Goal: Transaction & Acquisition: Purchase product/service

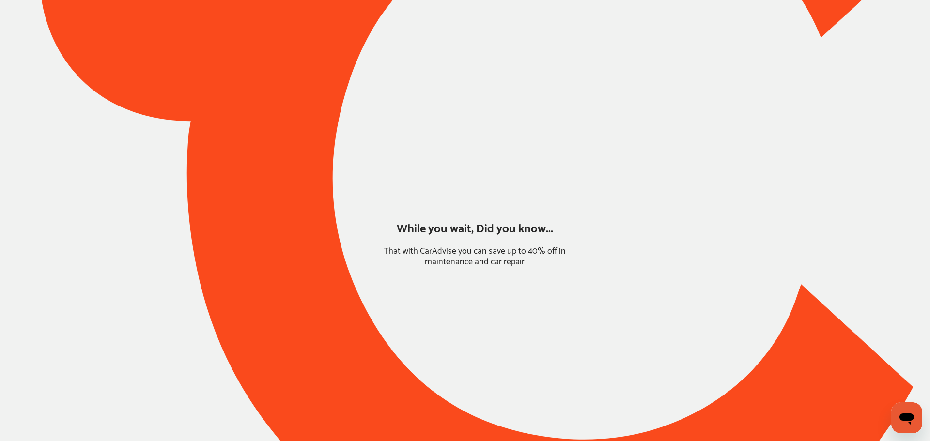
type input "*****"
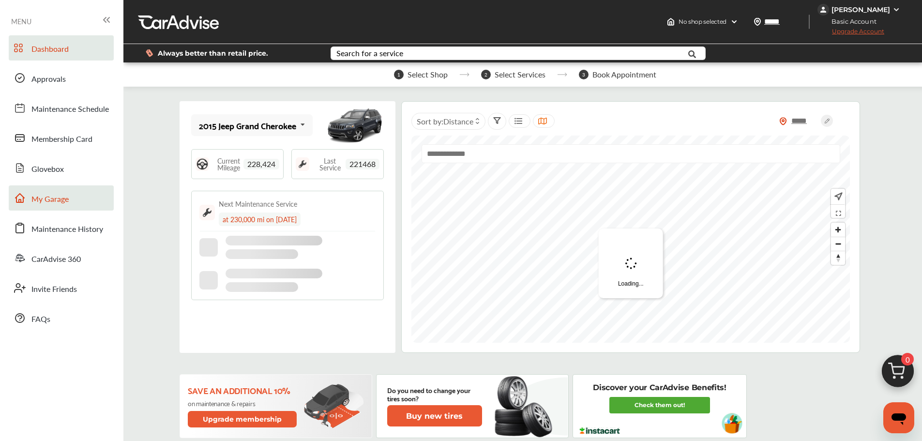
click at [60, 196] on span "My Garage" at bounding box center [49, 199] width 37 height 13
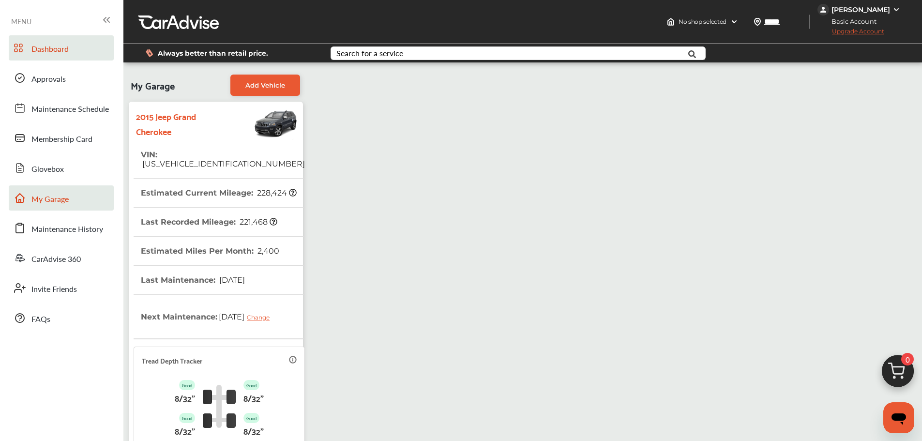
click at [35, 53] on span "Dashboard" at bounding box center [49, 49] width 37 height 13
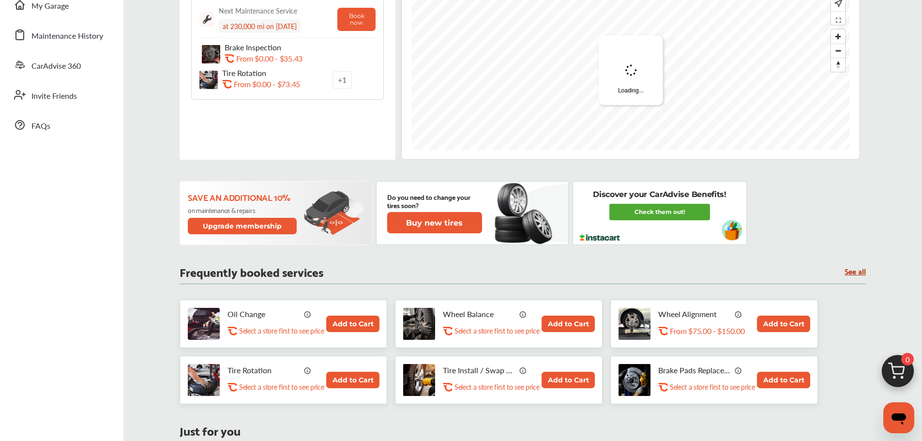
scroll to position [194, 0]
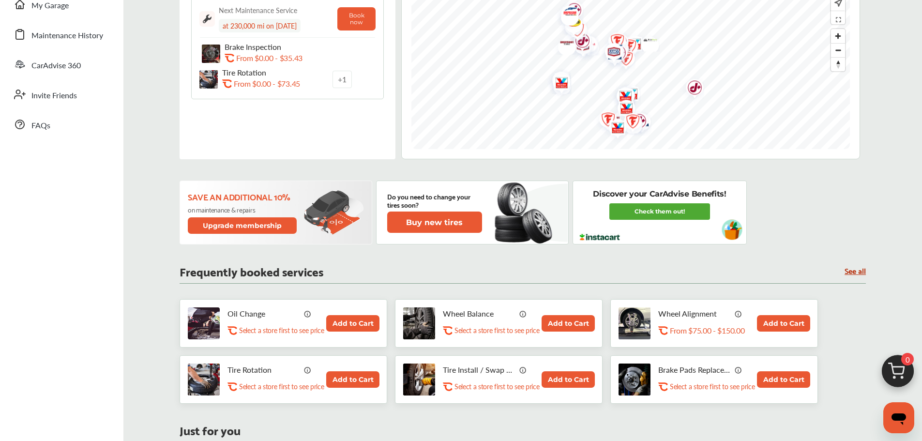
click at [333, 318] on button "Add to Cart" at bounding box center [352, 323] width 53 height 16
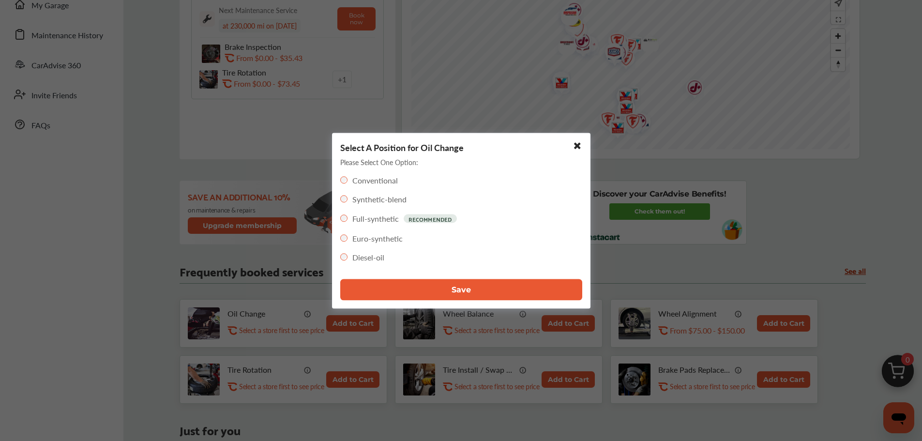
click at [428, 290] on button "Save" at bounding box center [461, 289] width 242 height 21
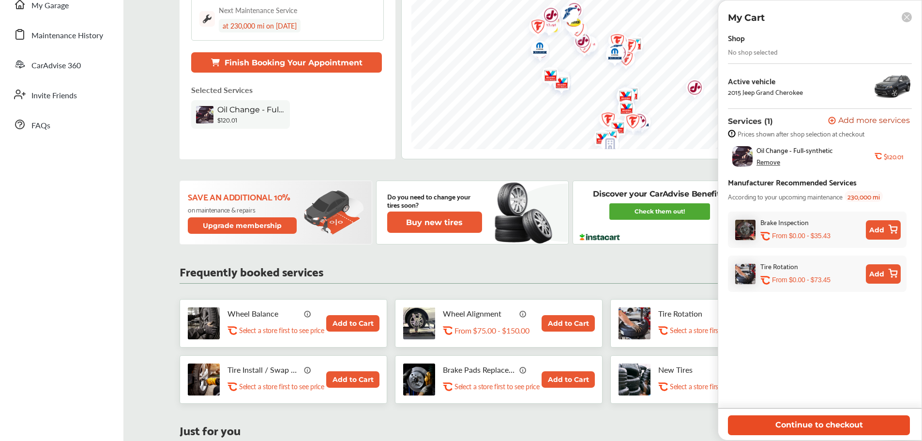
click at [811, 424] on button "Continue to checkout" at bounding box center [819, 425] width 182 height 20
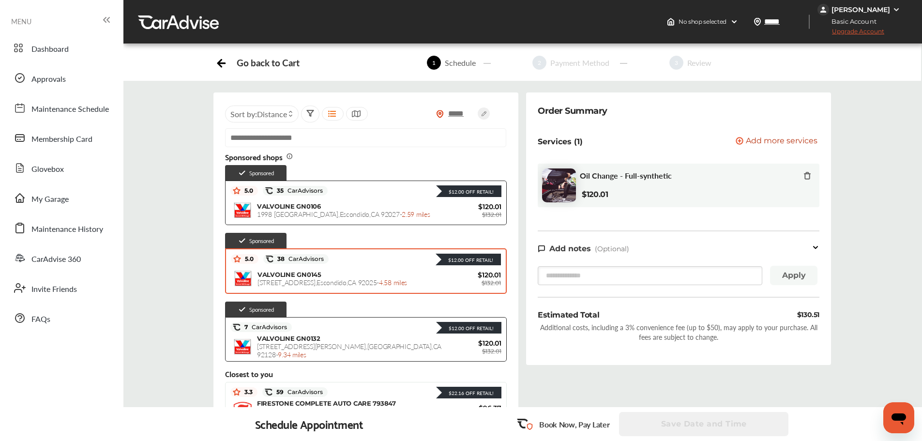
click at [339, 282] on span "[STREET_ADDRESS] - 4.58 miles" at bounding box center [333, 282] width 150 height 10
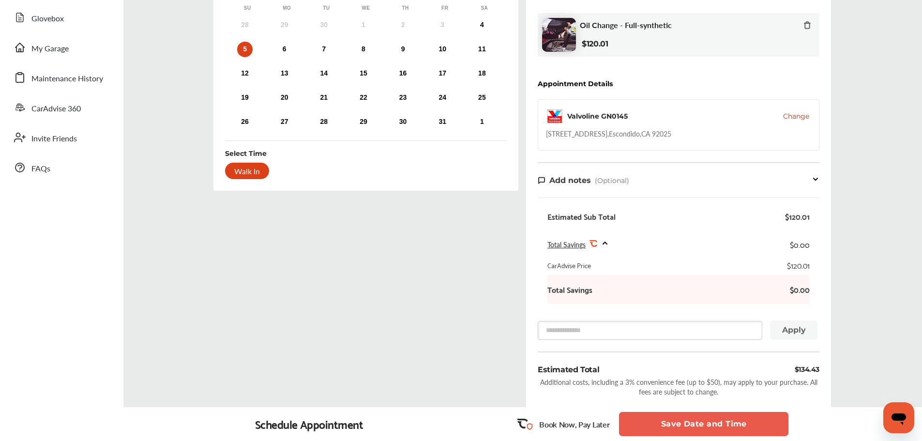
scroll to position [8, 0]
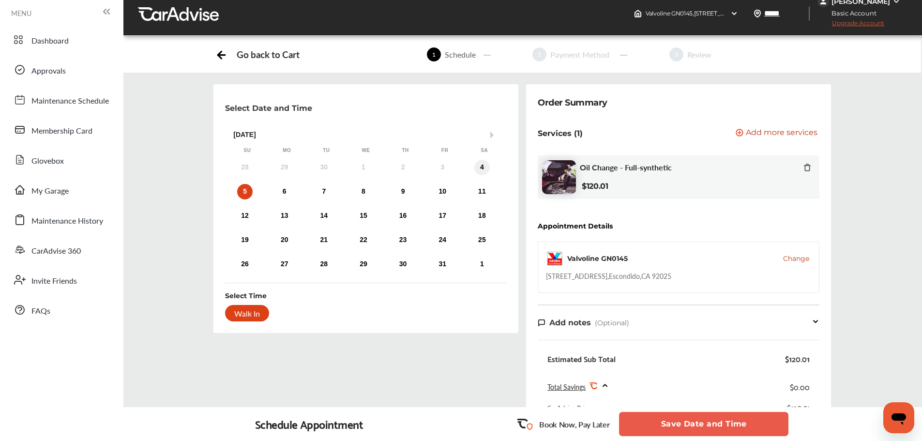
click at [484, 166] on div "4" at bounding box center [482, 167] width 15 height 15
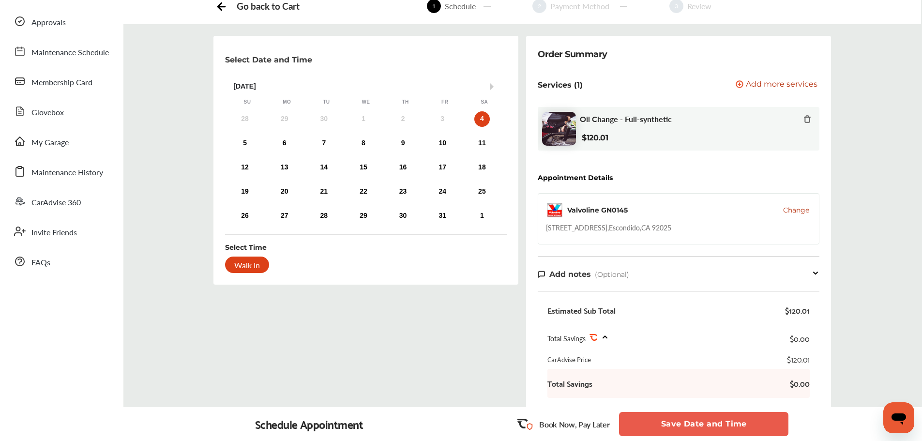
scroll to position [0, 0]
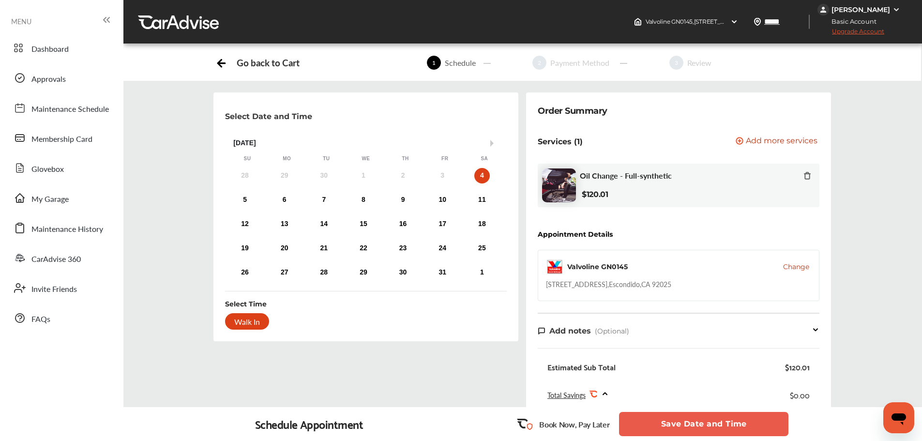
click at [895, 9] on img at bounding box center [897, 10] width 8 height 8
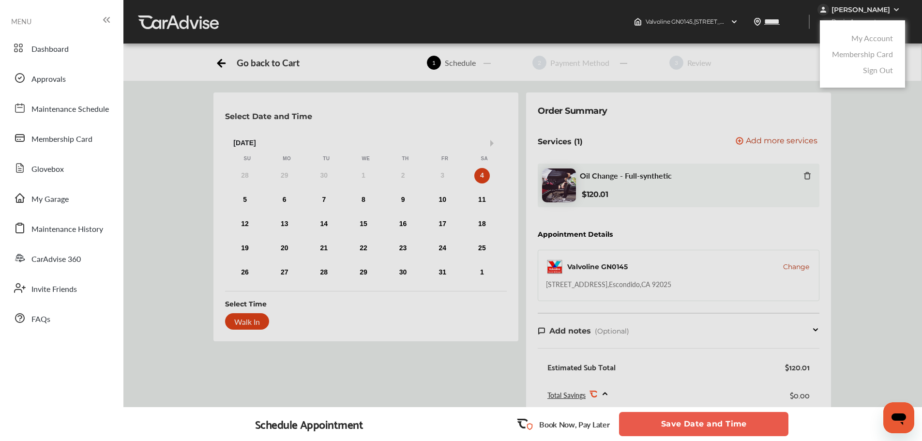
click at [874, 39] on link "My Account" at bounding box center [873, 37] width 42 height 11
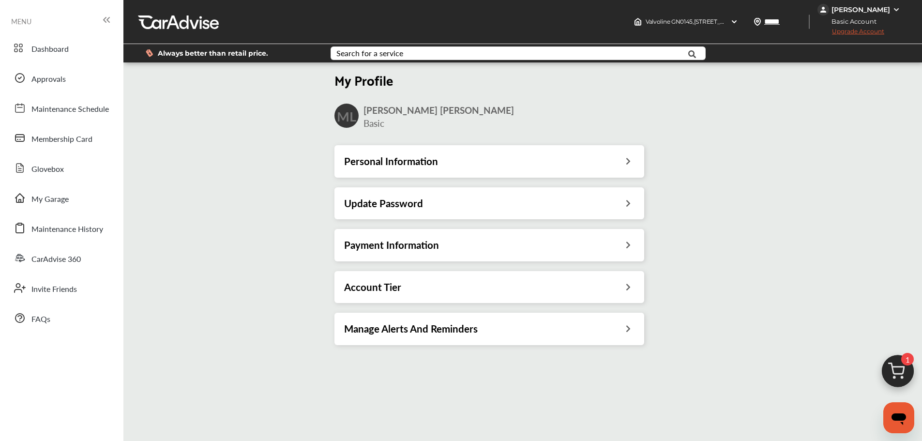
click at [629, 204] on icon at bounding box center [628, 202] width 9 height 10
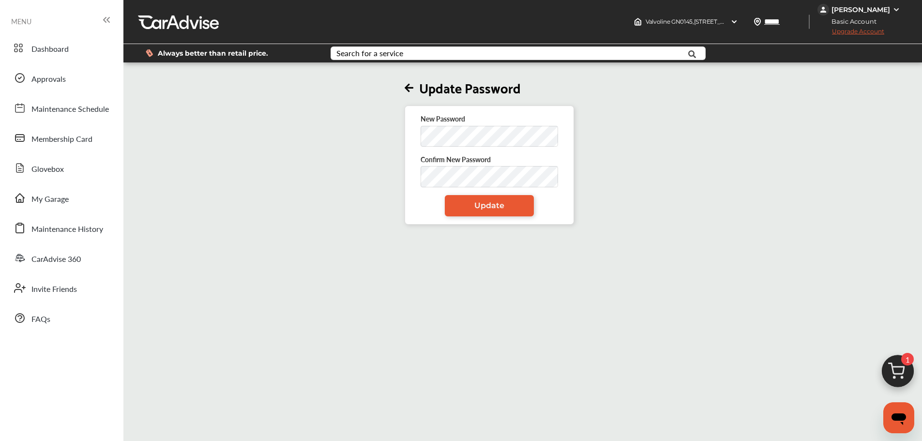
click at [331, 151] on div "Update Password New Password Confirm New Password Update" at bounding box center [490, 144] width 738 height 160
click at [493, 211] on link "Update" at bounding box center [489, 205] width 89 height 21
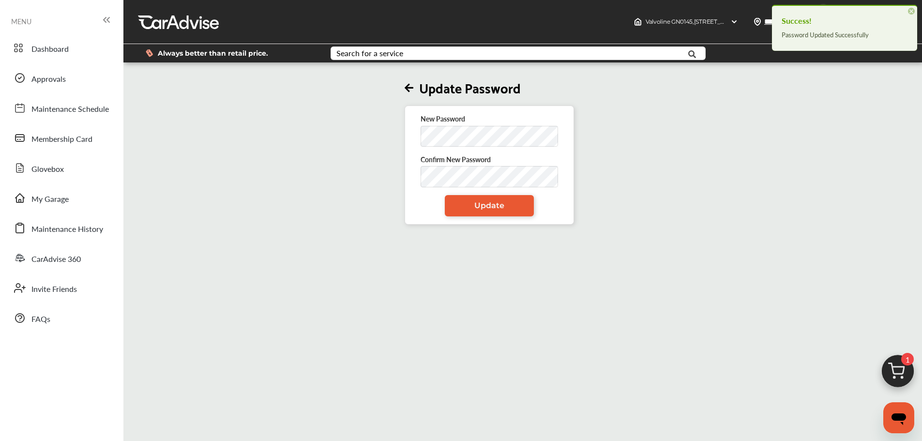
click at [411, 86] on icon at bounding box center [409, 88] width 9 height 10
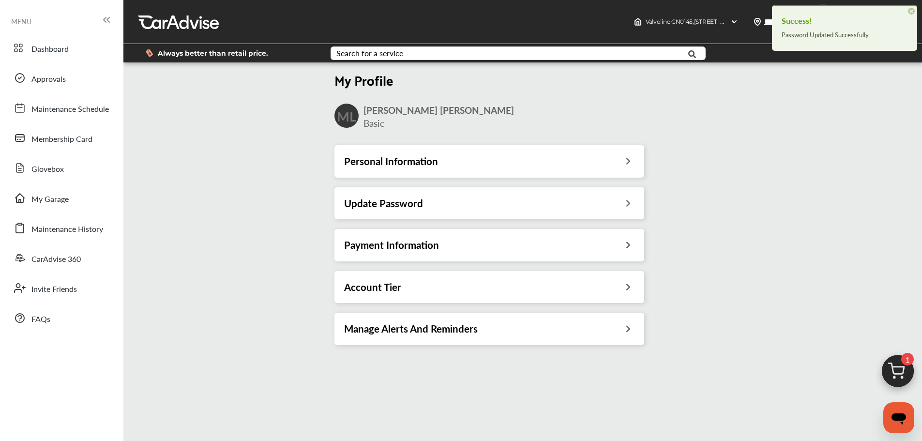
click at [241, 178] on div "My Profile ML [PERSON_NAME] Basic Personal Information Update Password Payment …" at bounding box center [490, 209] width 738 height 291
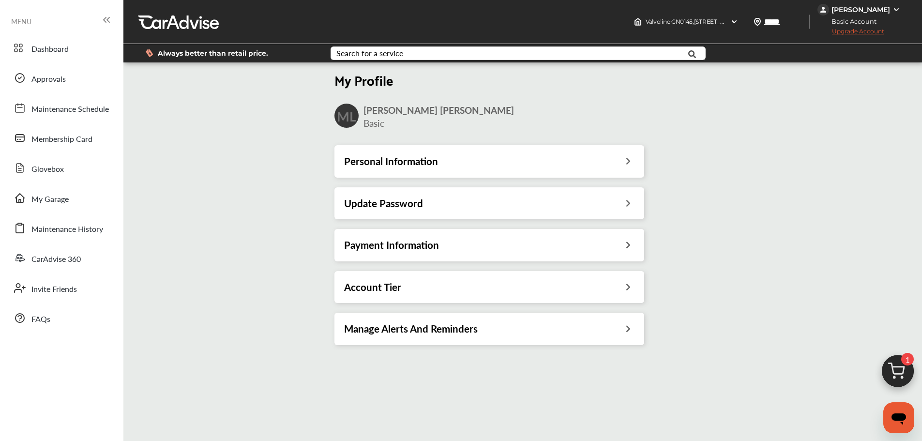
click at [601, 169] on div "Personal Information" at bounding box center [490, 161] width 310 height 32
click at [620, 166] on div "Personal Information" at bounding box center [489, 161] width 291 height 13
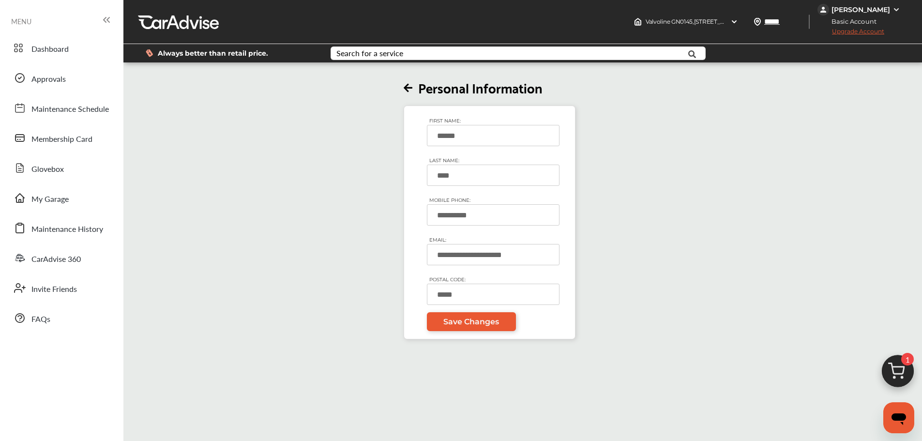
click at [722, 174] on div "**********" at bounding box center [490, 201] width 738 height 275
drag, startPoint x: 897, startPoint y: 371, endPoint x: 890, endPoint y: 352, distance: 21.1
click at [897, 371] on img at bounding box center [898, 374] width 46 height 46
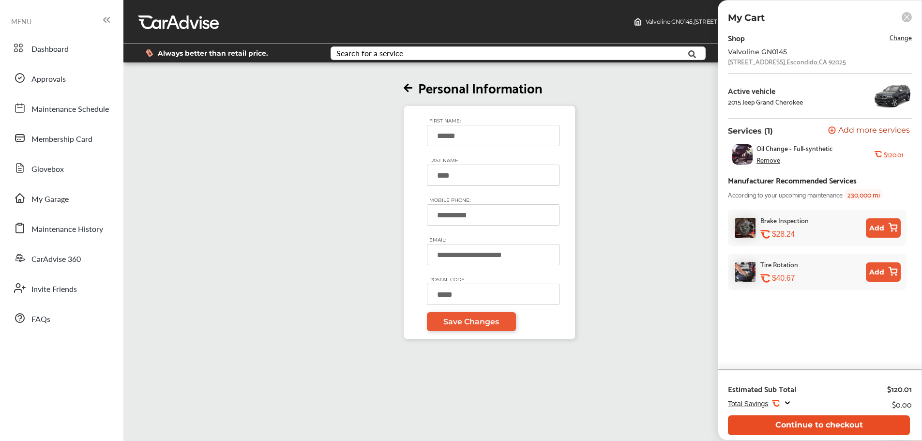
click at [829, 427] on button "Continue to checkout" at bounding box center [819, 425] width 182 height 20
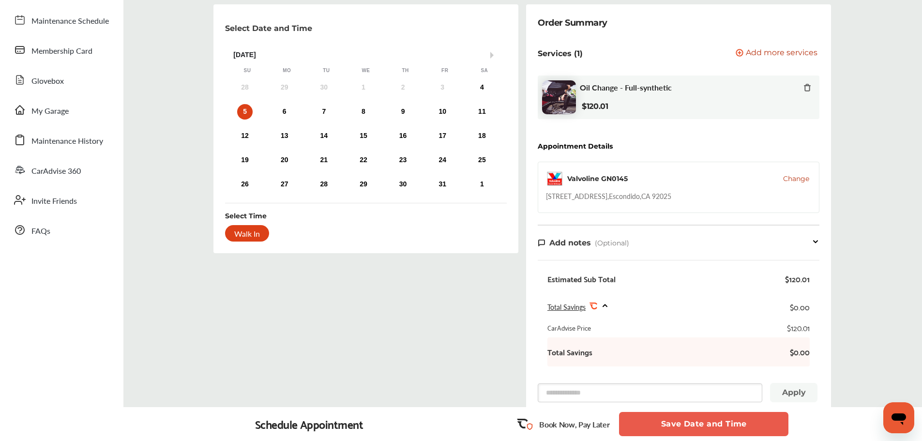
scroll to position [105, 0]
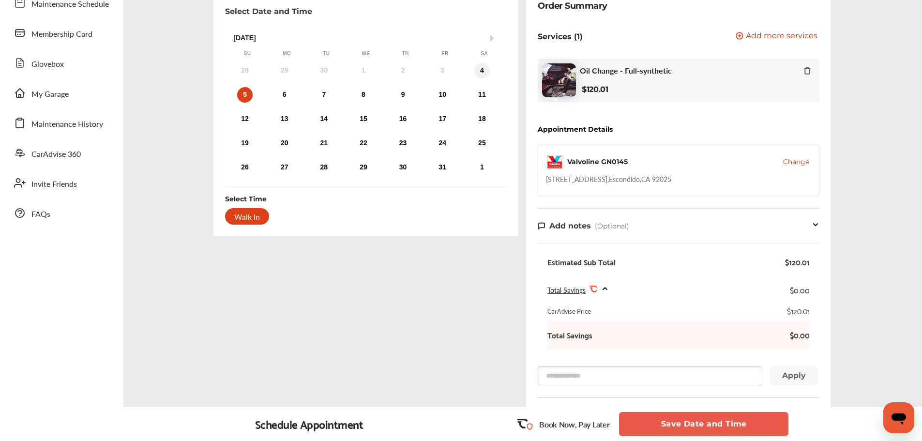
click at [479, 69] on div "4" at bounding box center [482, 70] width 15 height 15
